Goal: Book appointment/travel/reservation

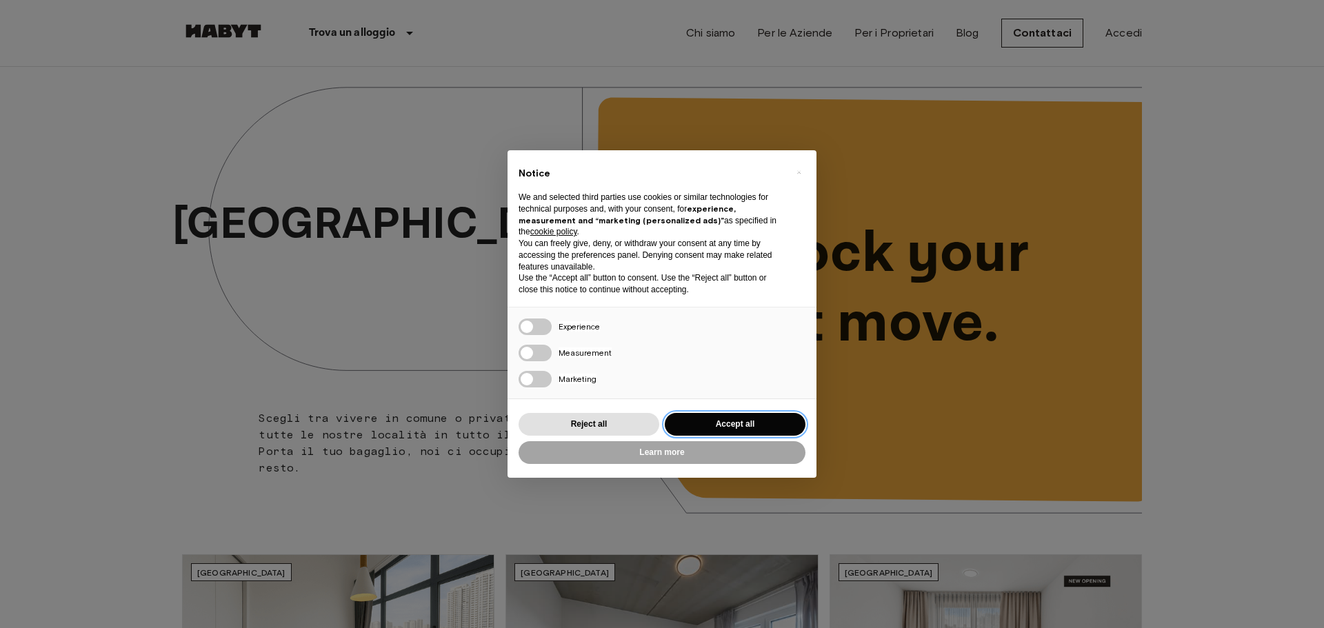
click at [715, 423] on button "Accept all" at bounding box center [735, 424] width 141 height 23
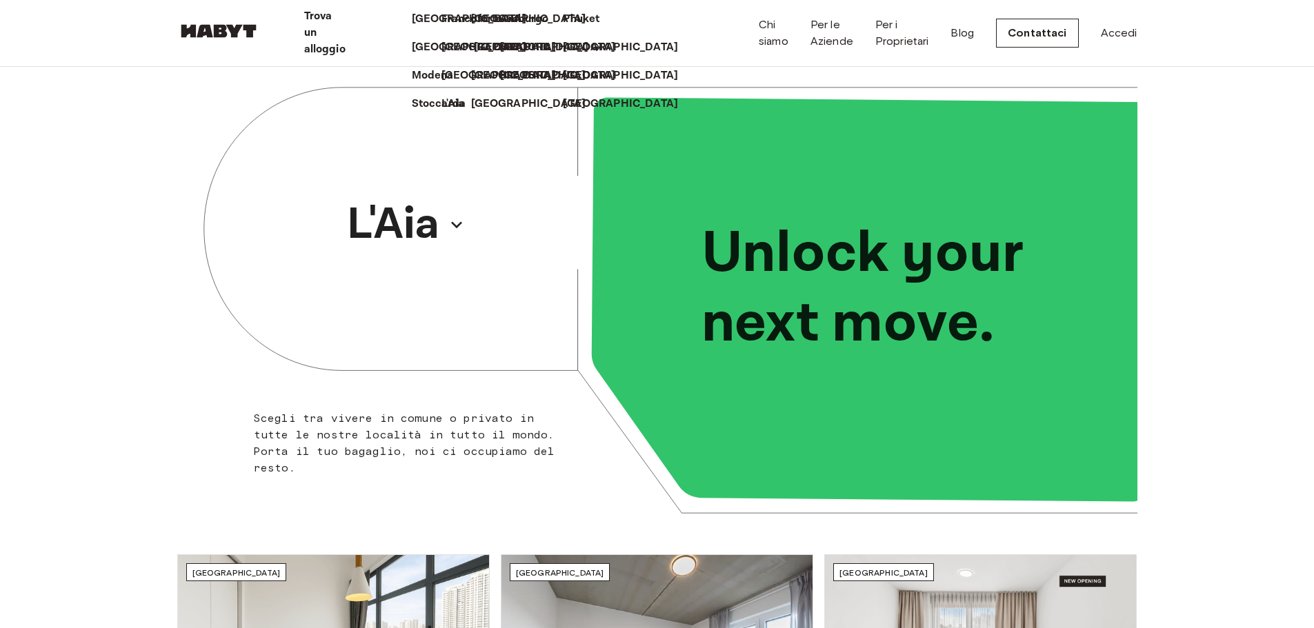
click at [474, 56] on p "[GEOGRAPHIC_DATA]" at bounding box center [531, 47] width 115 height 17
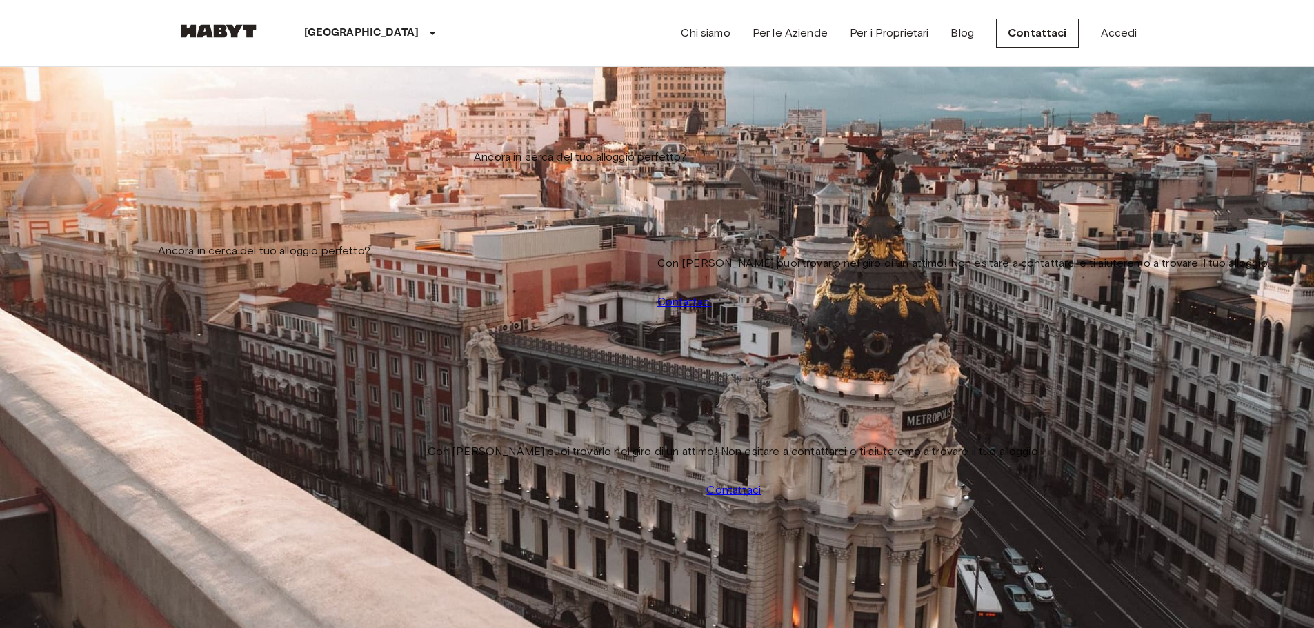
click at [297, 109] on icon "tune" at bounding box center [289, 100] width 17 height 17
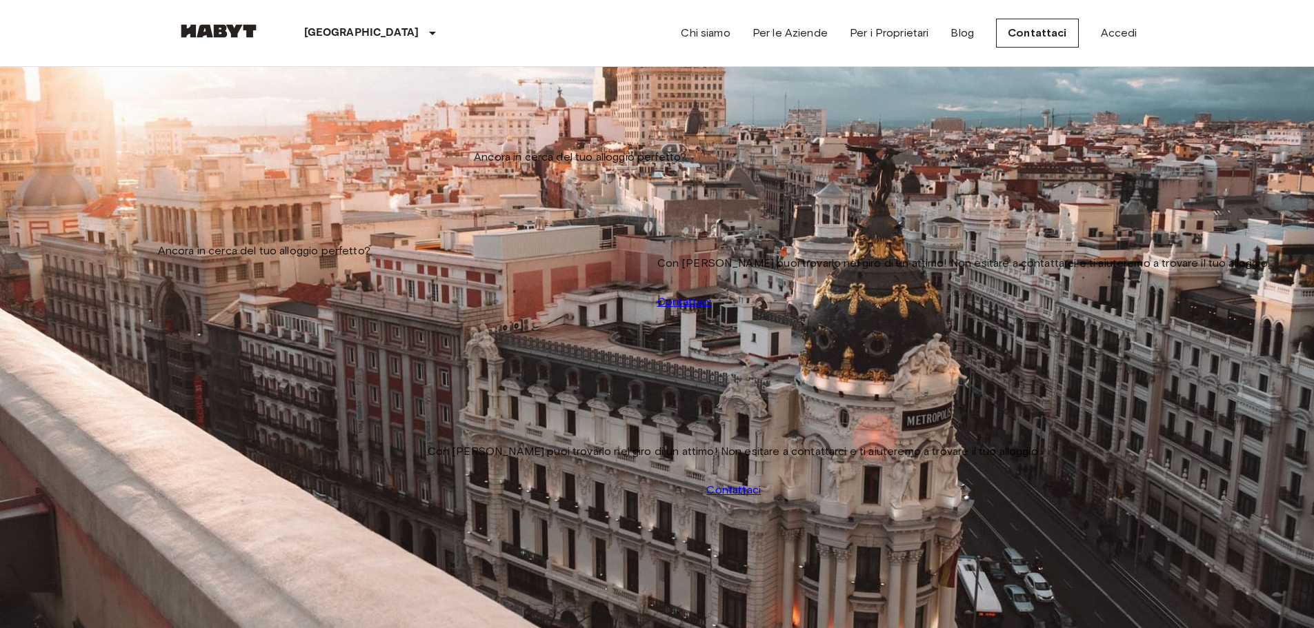
click at [346, 261] on img at bounding box center [657, 533] width 958 height 639
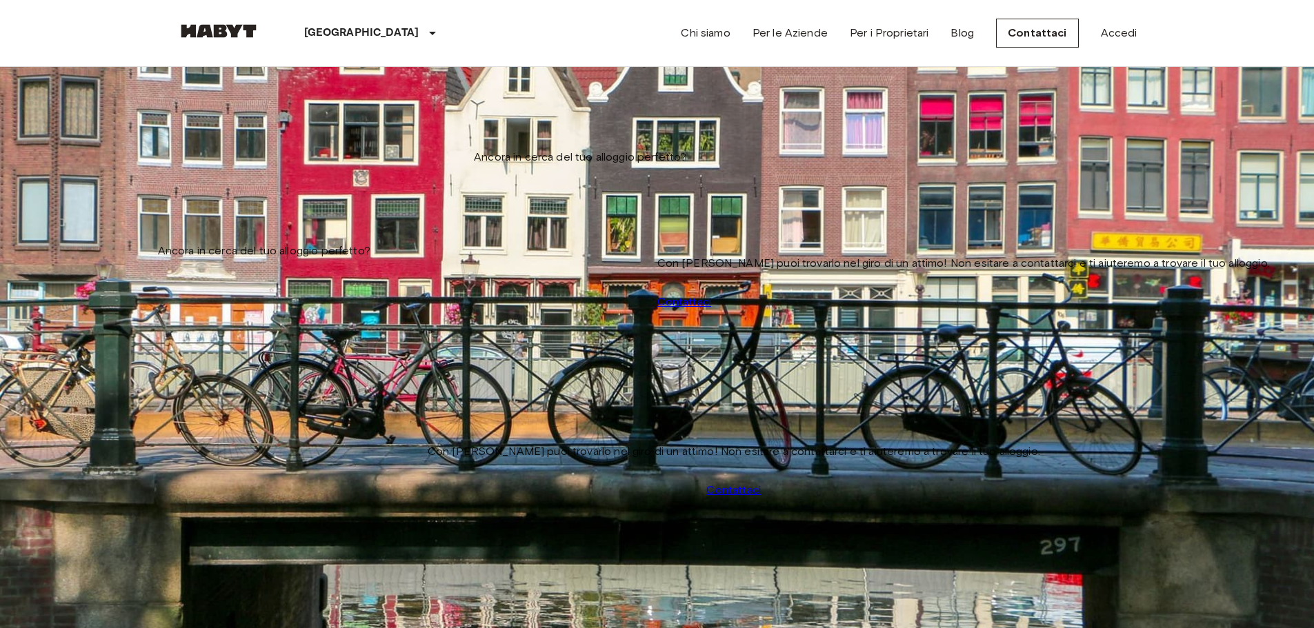
click at [216, 141] on input "Data di check-in" at bounding box center [226, 140] width 98 height 14
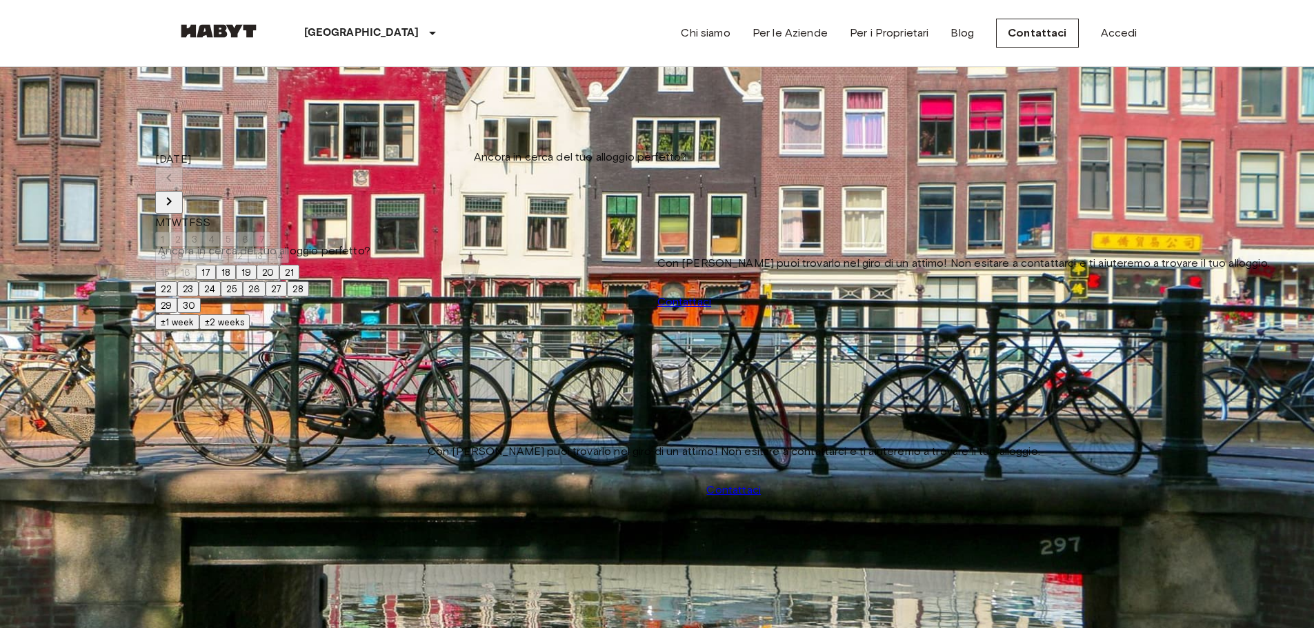
click at [216, 280] on button "17" at bounding box center [206, 272] width 20 height 15
type input "**********"
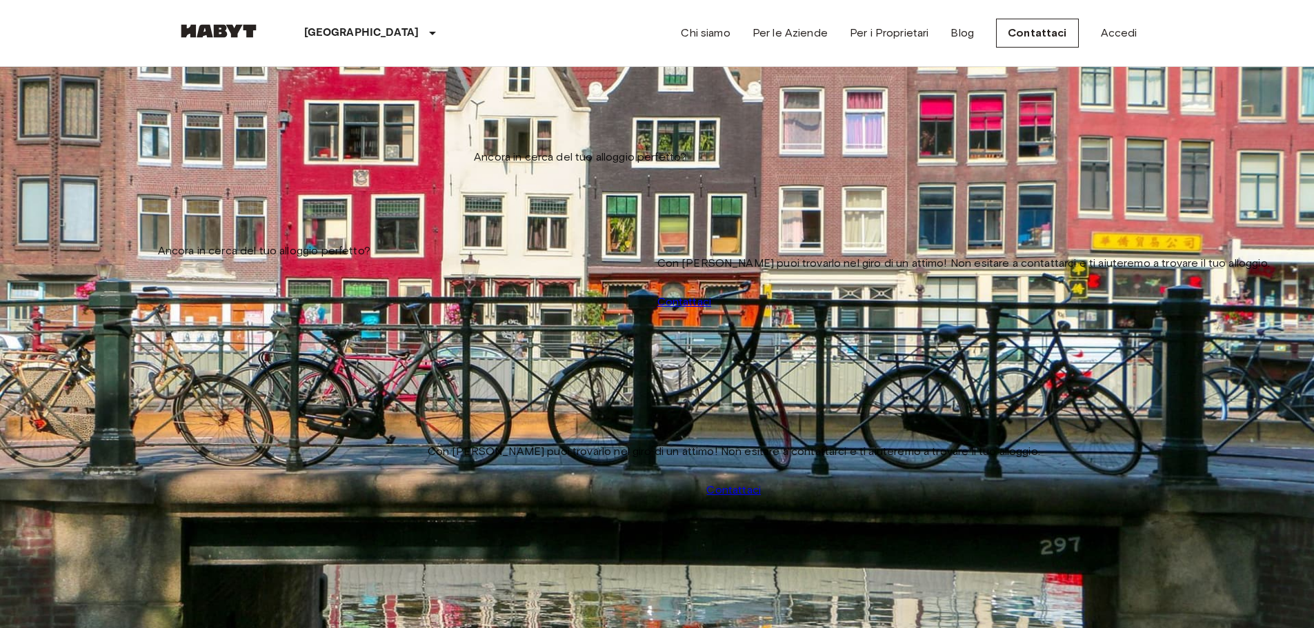
click at [275, 199] on input "Prezzo massimo" at bounding box center [226, 206] width 98 height 14
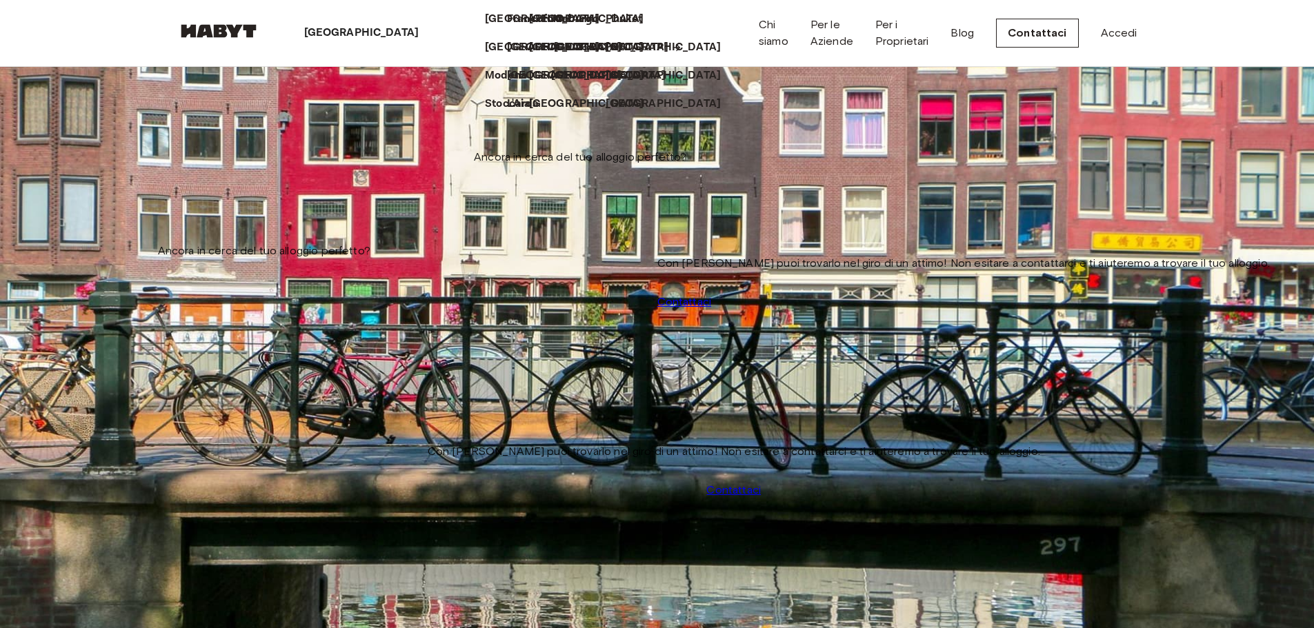
click at [554, 56] on p "[GEOGRAPHIC_DATA]" at bounding box center [611, 47] width 115 height 17
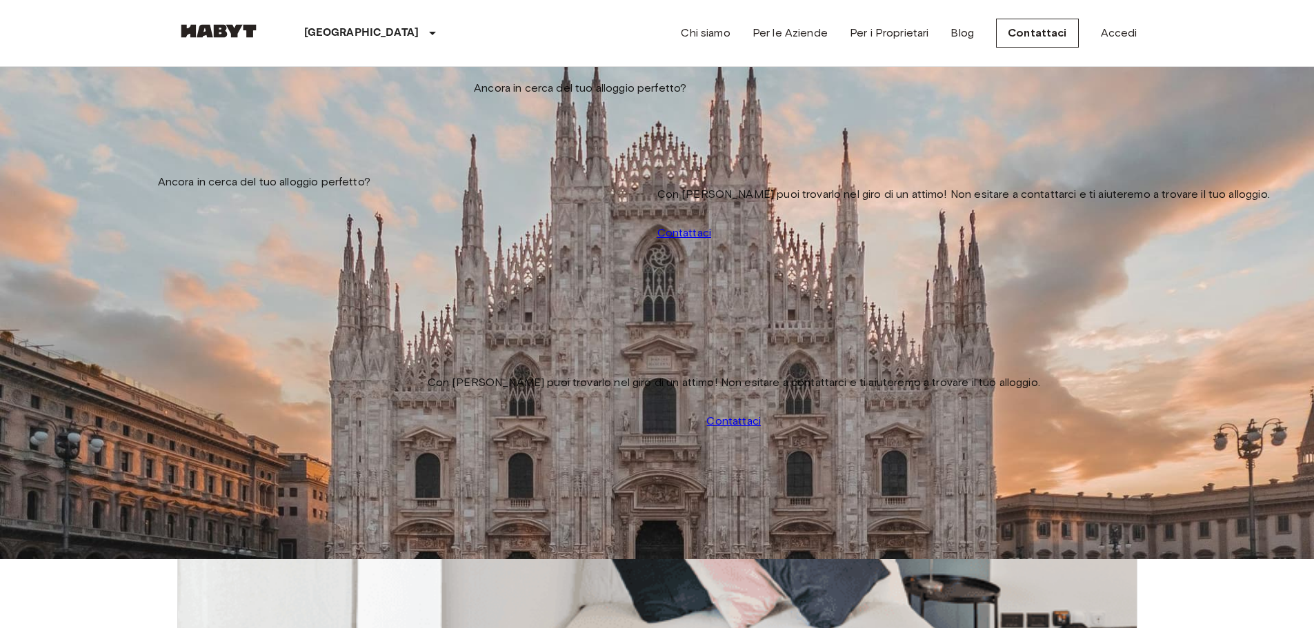
scroll to position [827, 0]
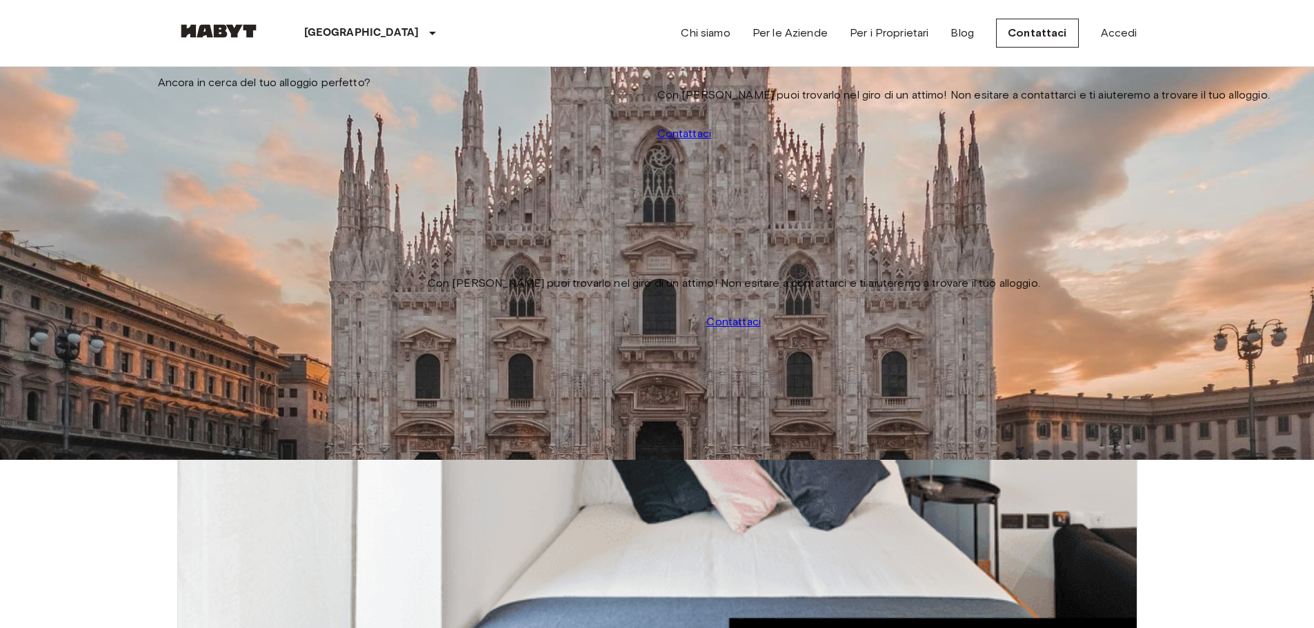
scroll to position [138, 0]
